Goal: Transaction & Acquisition: Purchase product/service

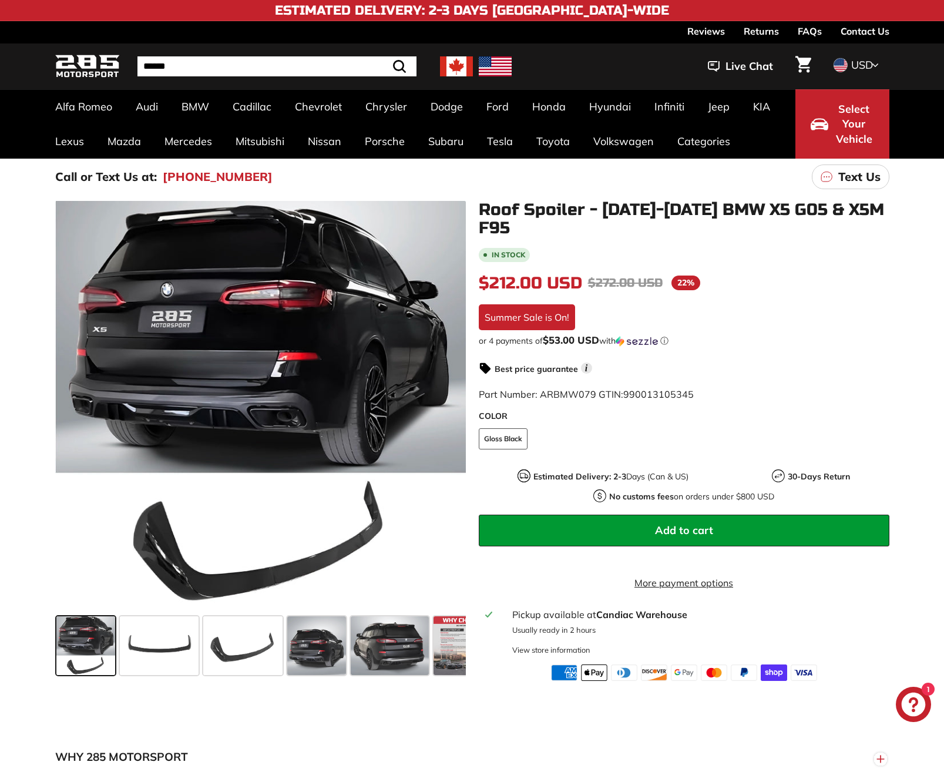
click at [81, 622] on span at bounding box center [85, 645] width 59 height 59
click at [460, 402] on icon at bounding box center [448, 408] width 27 height 27
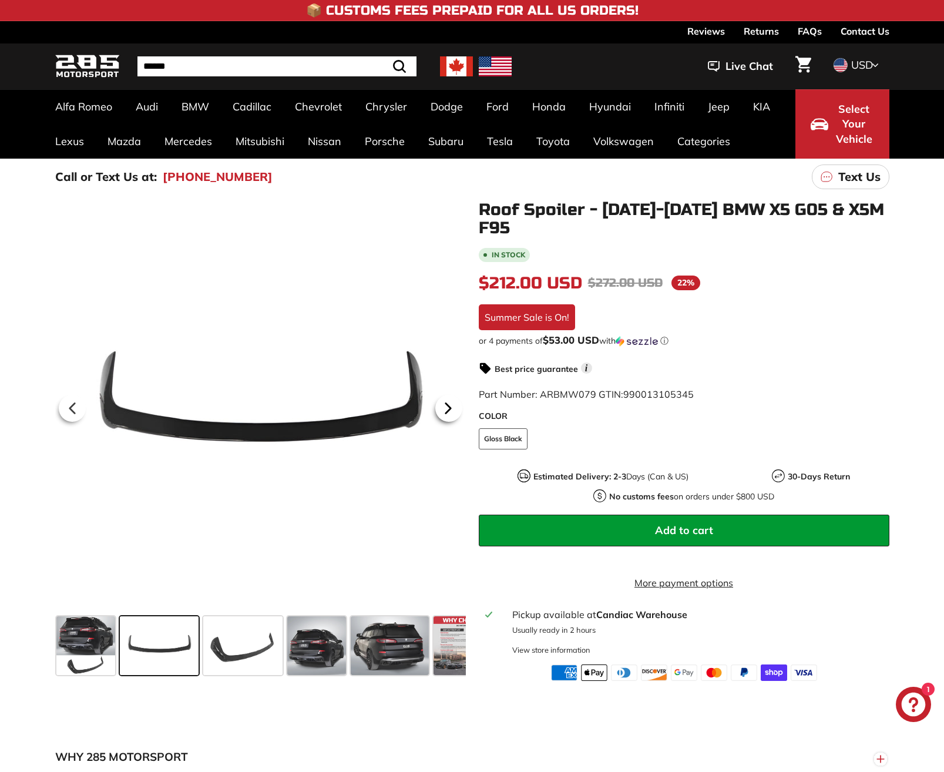
click at [460, 402] on icon at bounding box center [448, 408] width 27 height 27
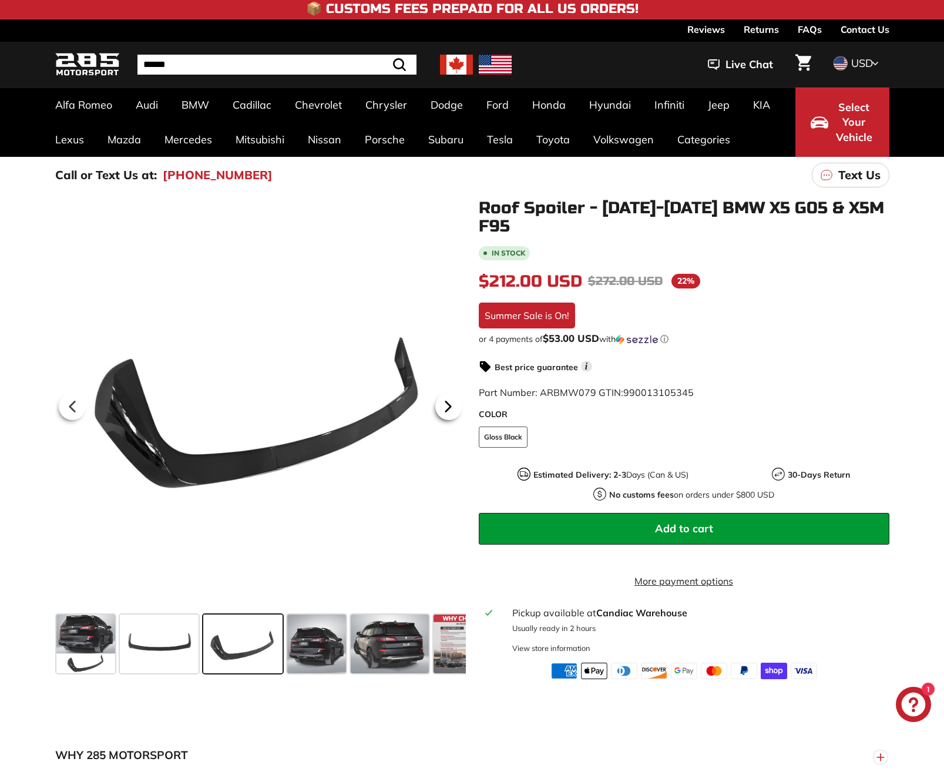
scroll to position [2, 0]
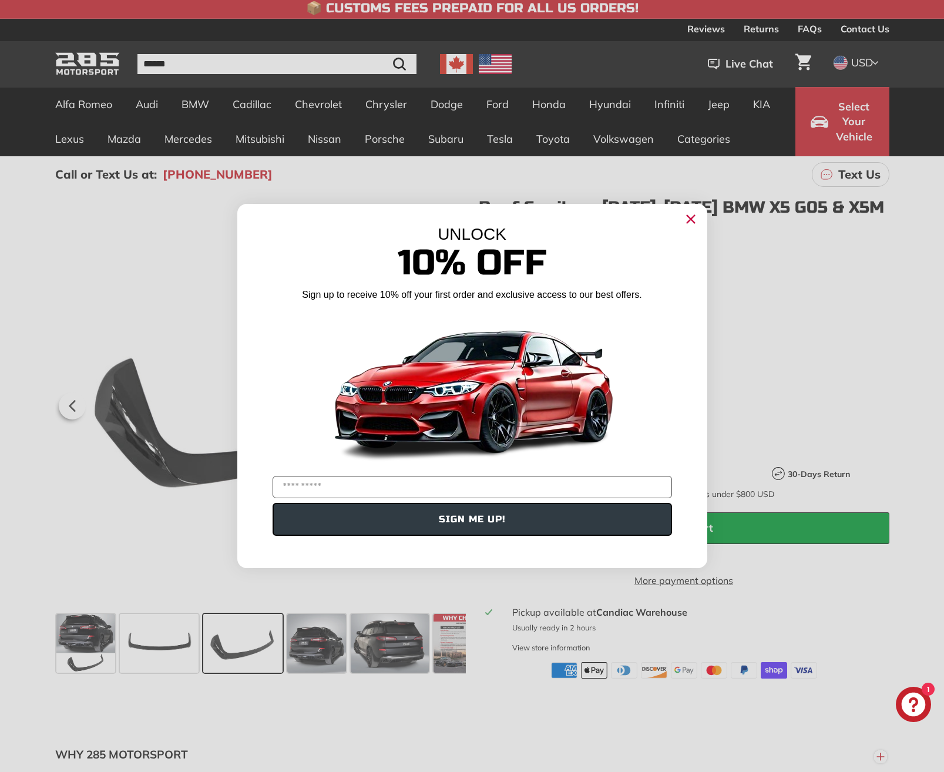
scroll to position [0, 0]
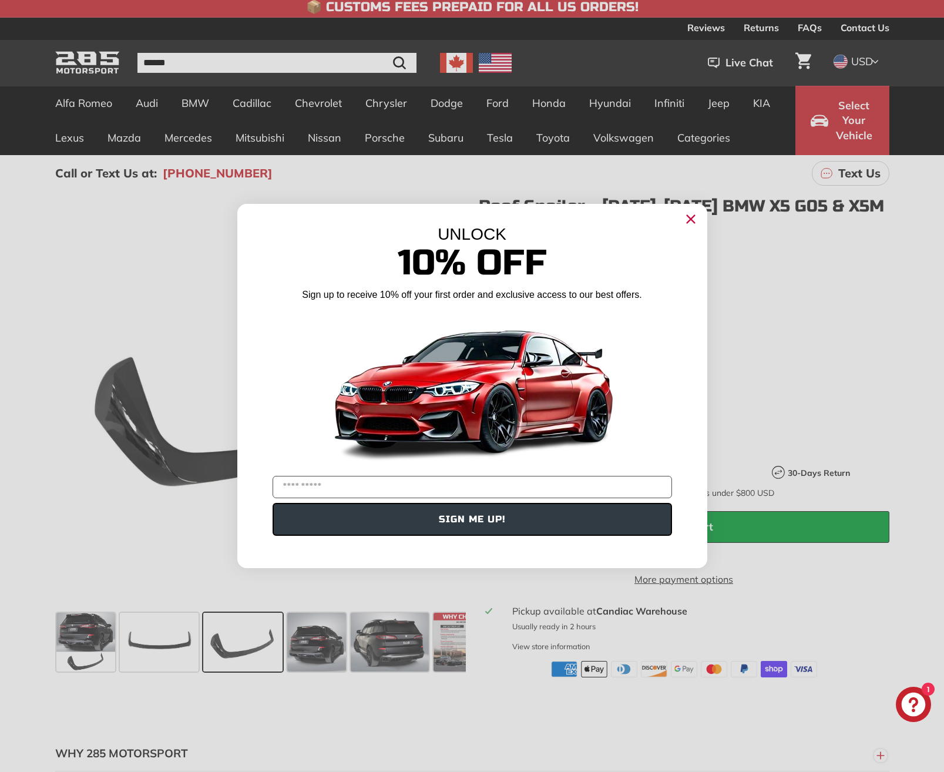
drag, startPoint x: 689, startPoint y: 218, endPoint x: 684, endPoint y: 225, distance: 8.5
click at [689, 218] on icon "Close dialog" at bounding box center [690, 220] width 8 height 8
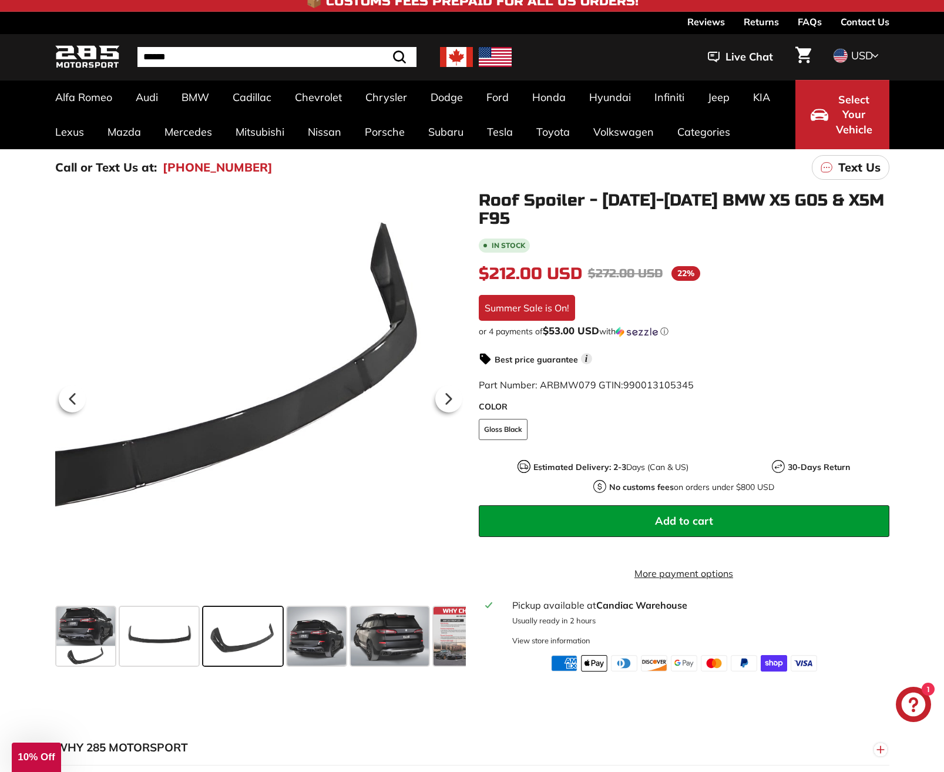
scroll to position [11, 0]
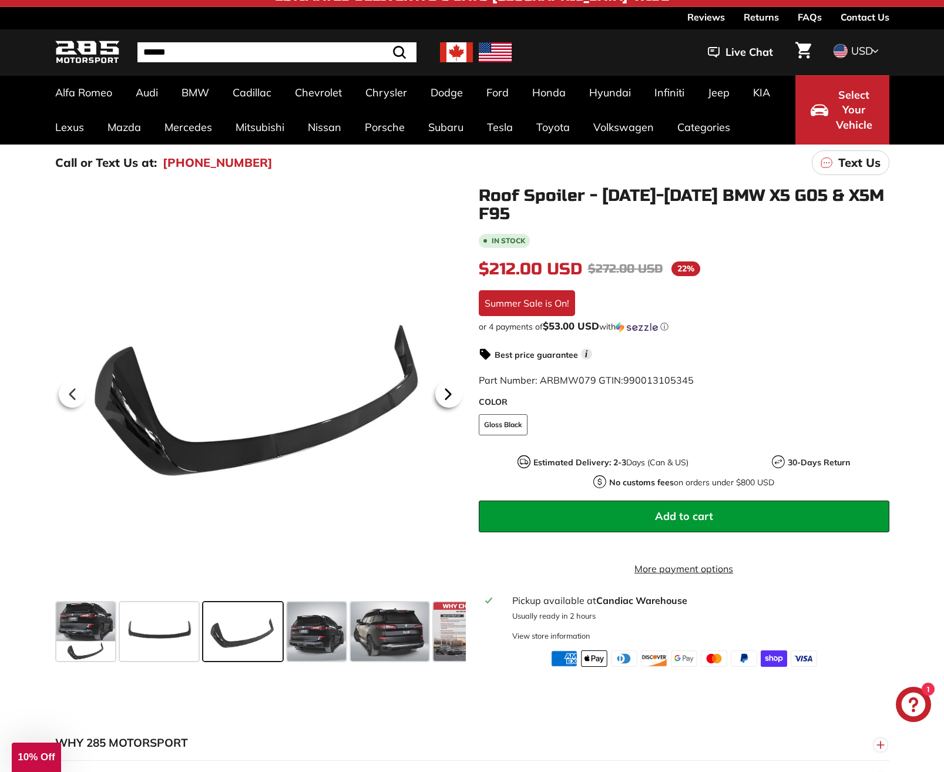
click at [446, 399] on icon at bounding box center [448, 394] width 27 height 27
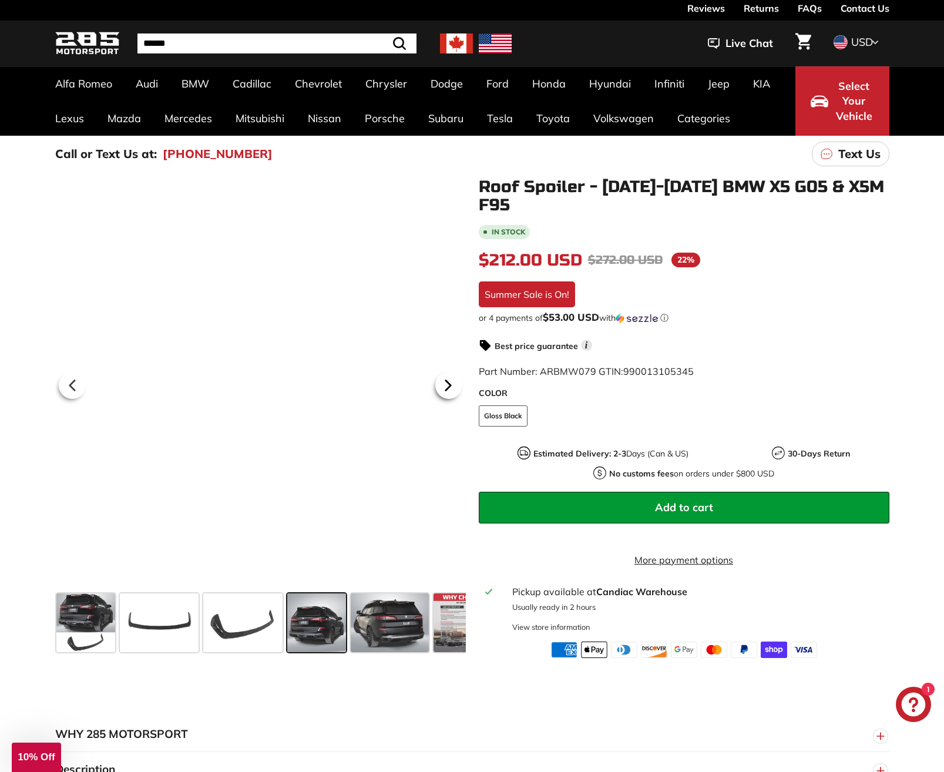
scroll to position [25, 0]
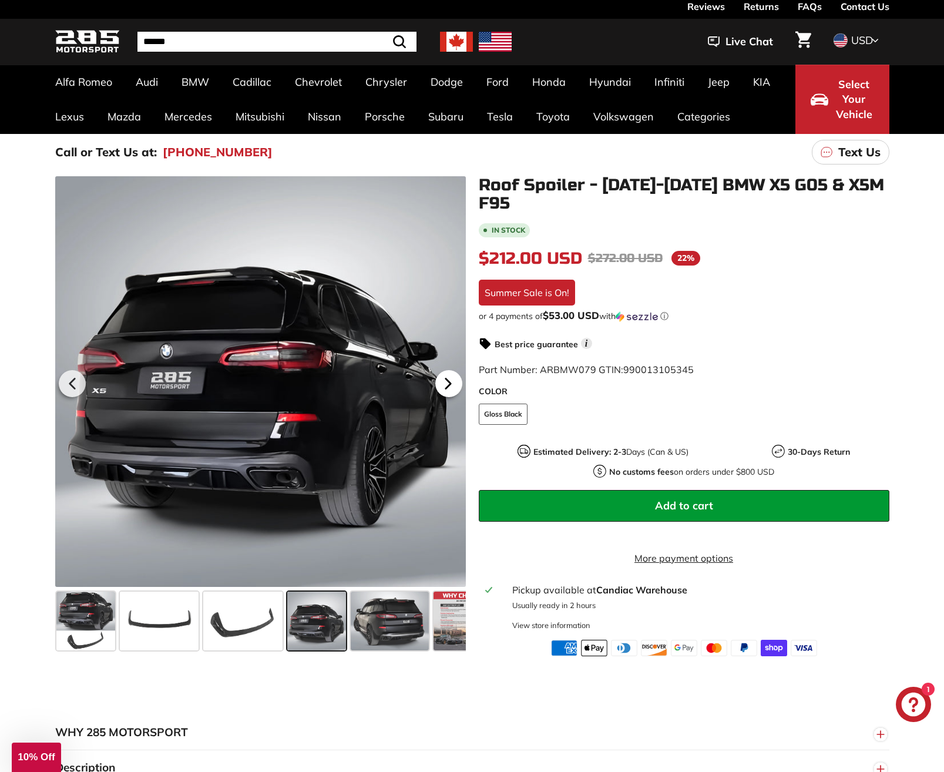
click at [446, 399] on div at bounding box center [449, 383] width 34 height 33
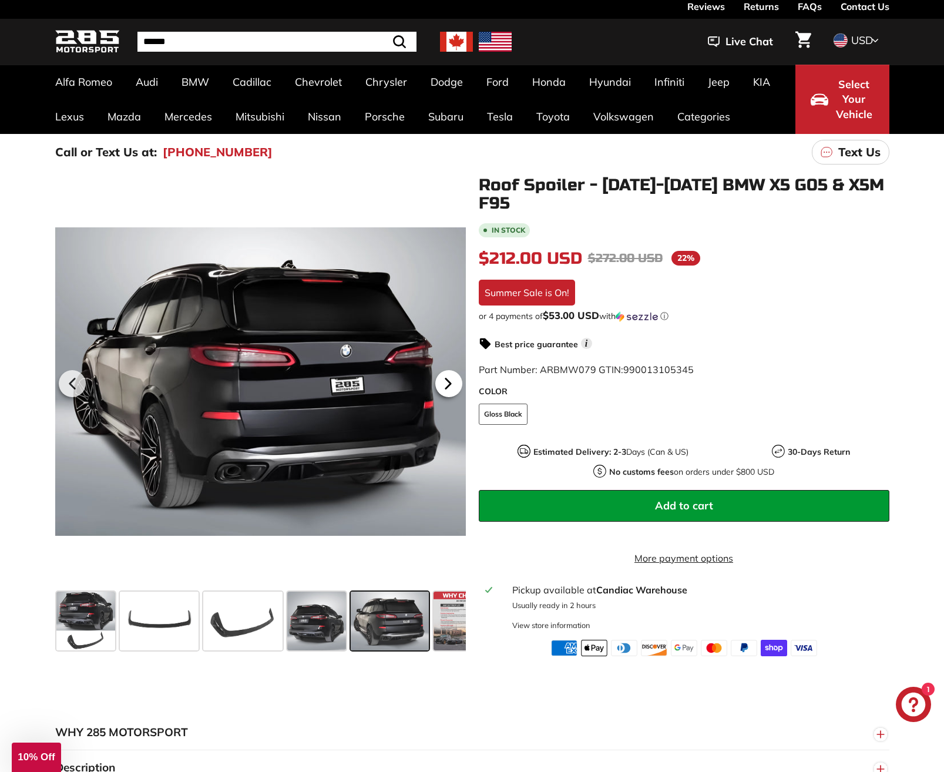
click at [446, 399] on div at bounding box center [449, 383] width 34 height 33
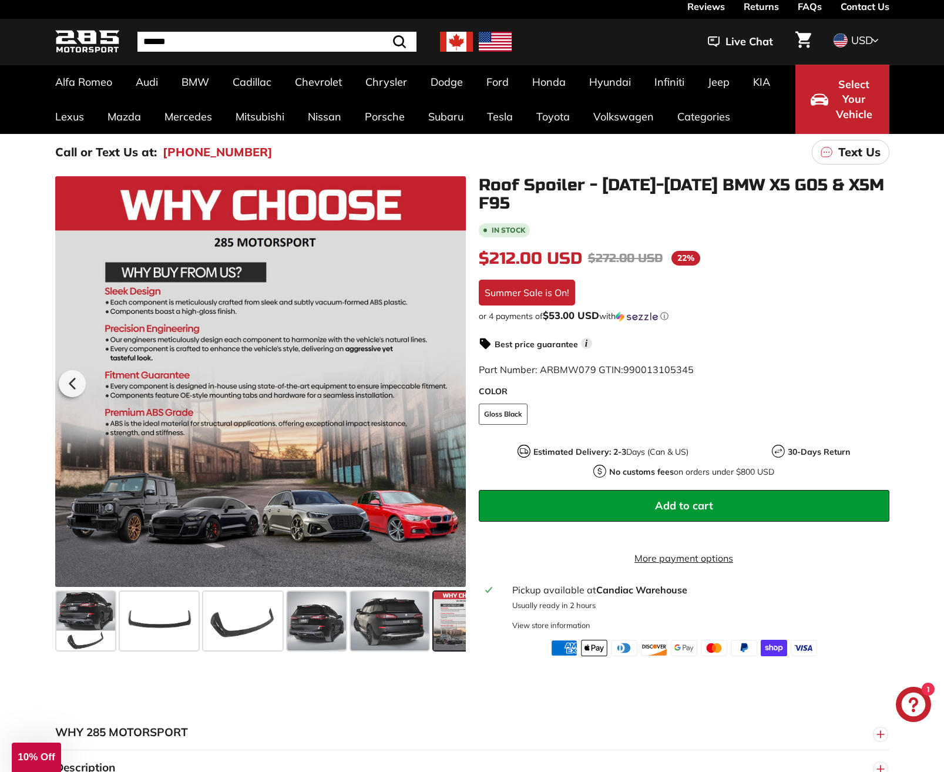
scroll to position [0, 29]
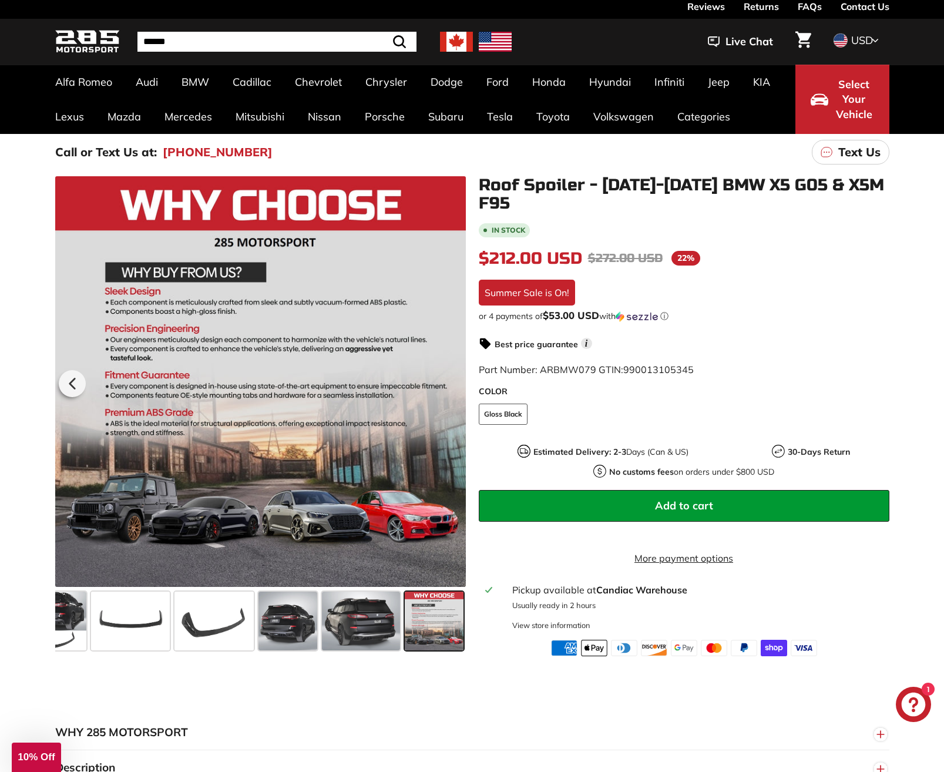
click at [446, 399] on div at bounding box center [260, 381] width 410 height 410
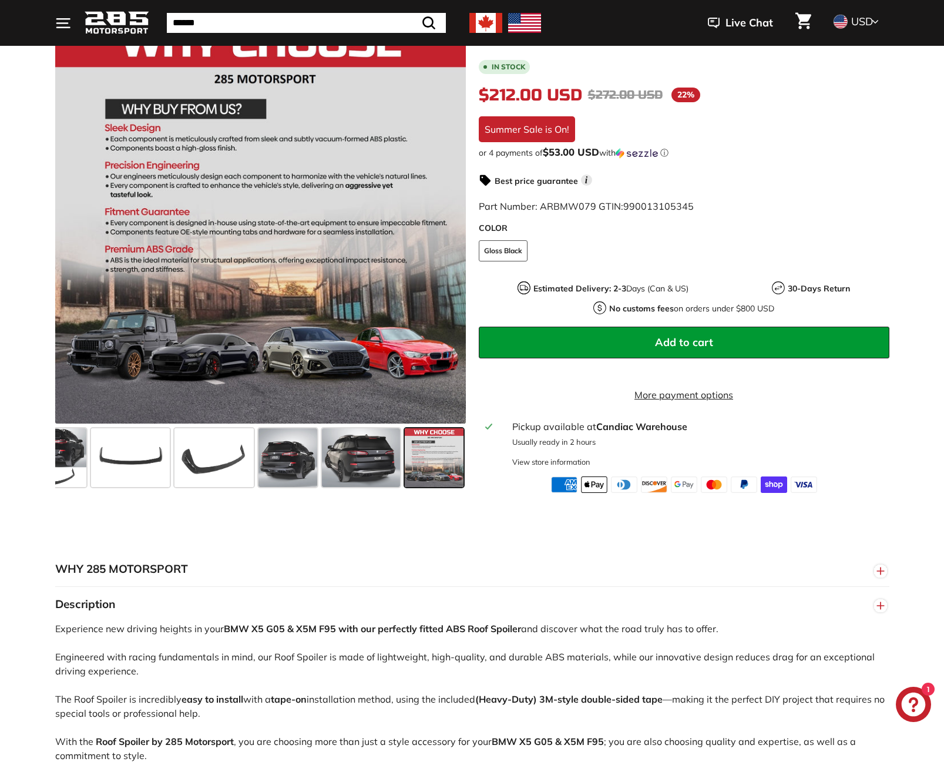
scroll to position [181, 0]
